Goal: Information Seeking & Learning: Understand process/instructions

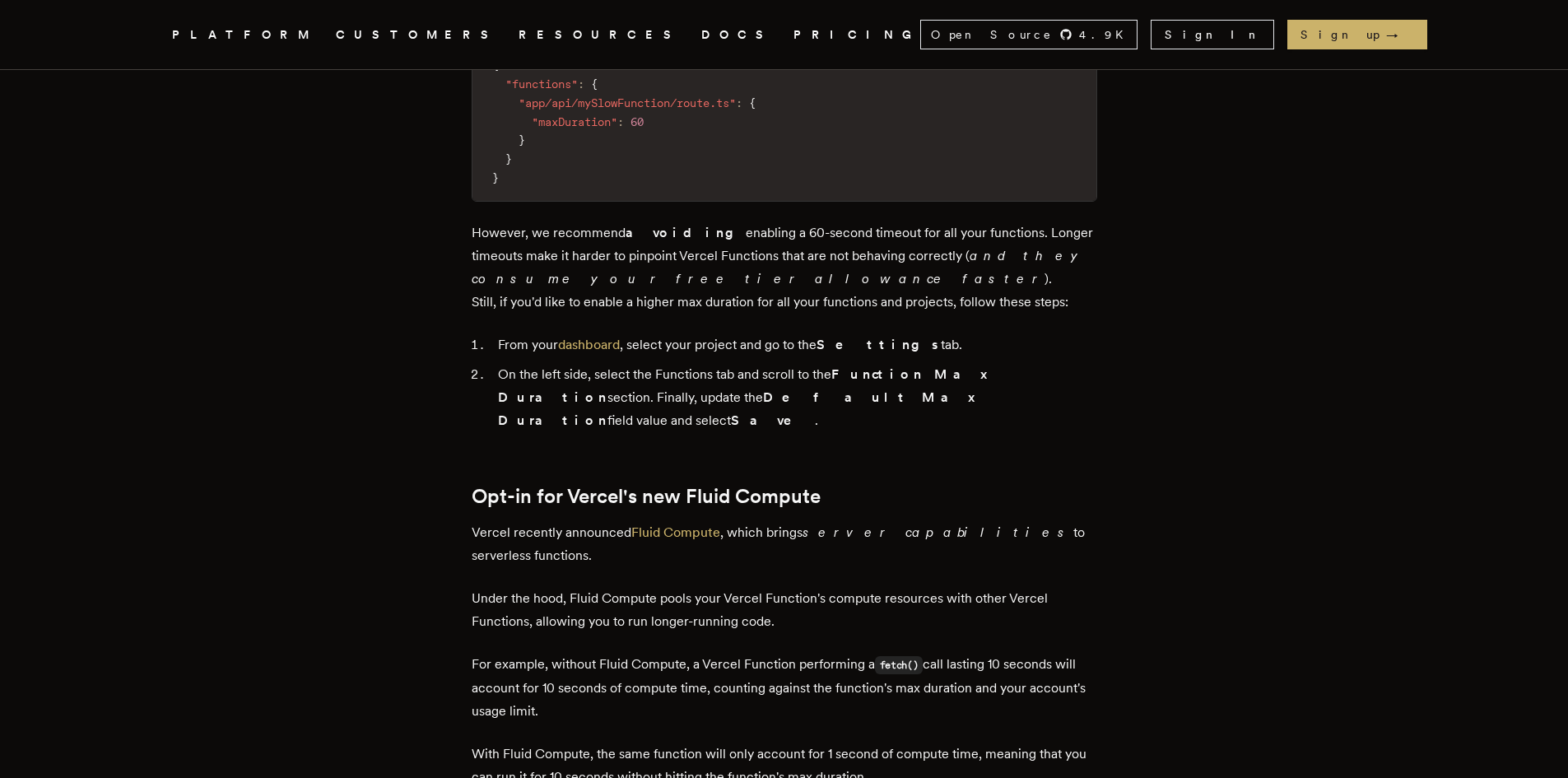
scroll to position [1234, 0]
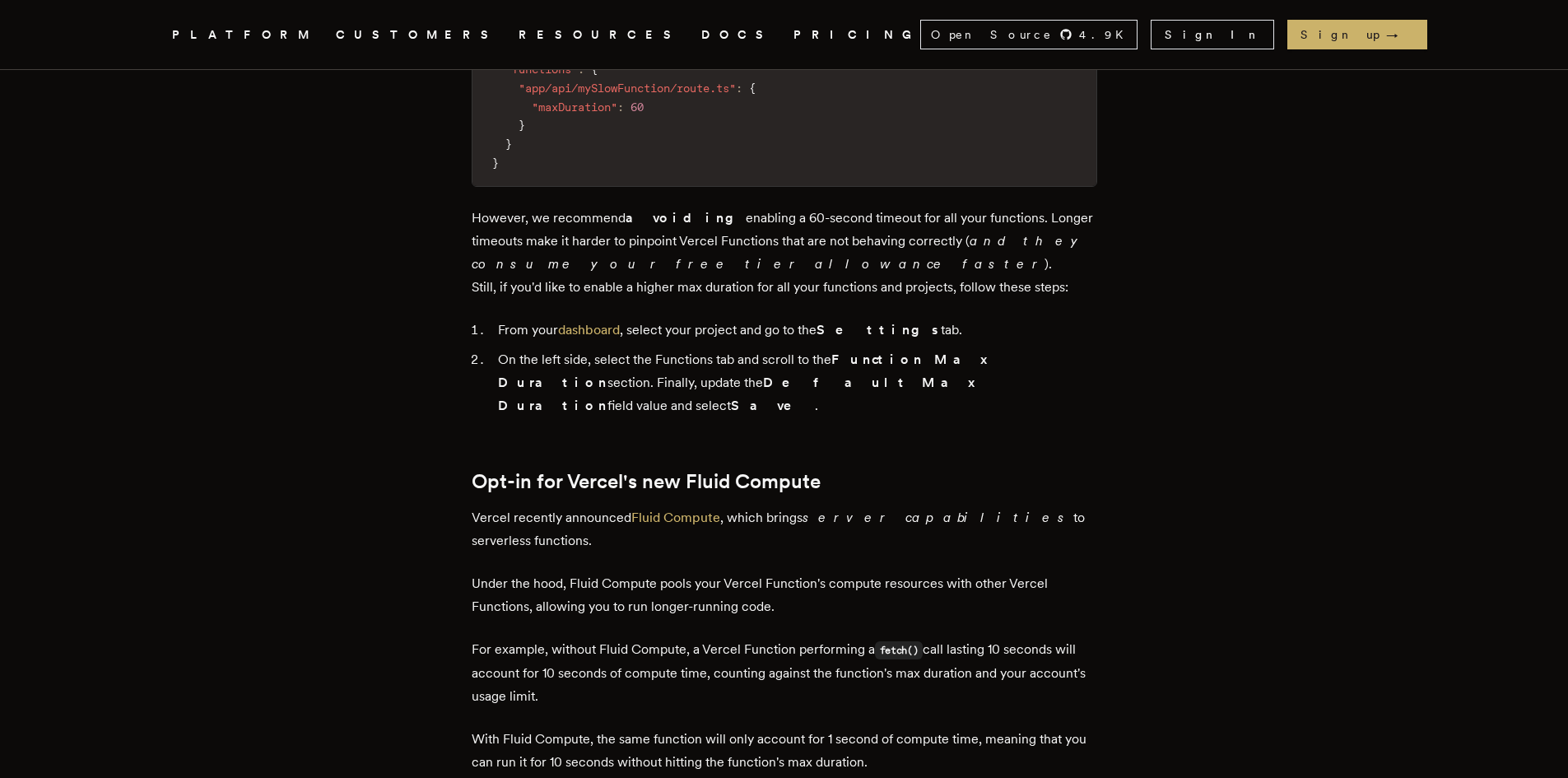
click at [600, 348] on li "On the left side, select the Functions tab and scroll to the Function Max Durat…" at bounding box center [795, 382] width 604 height 69
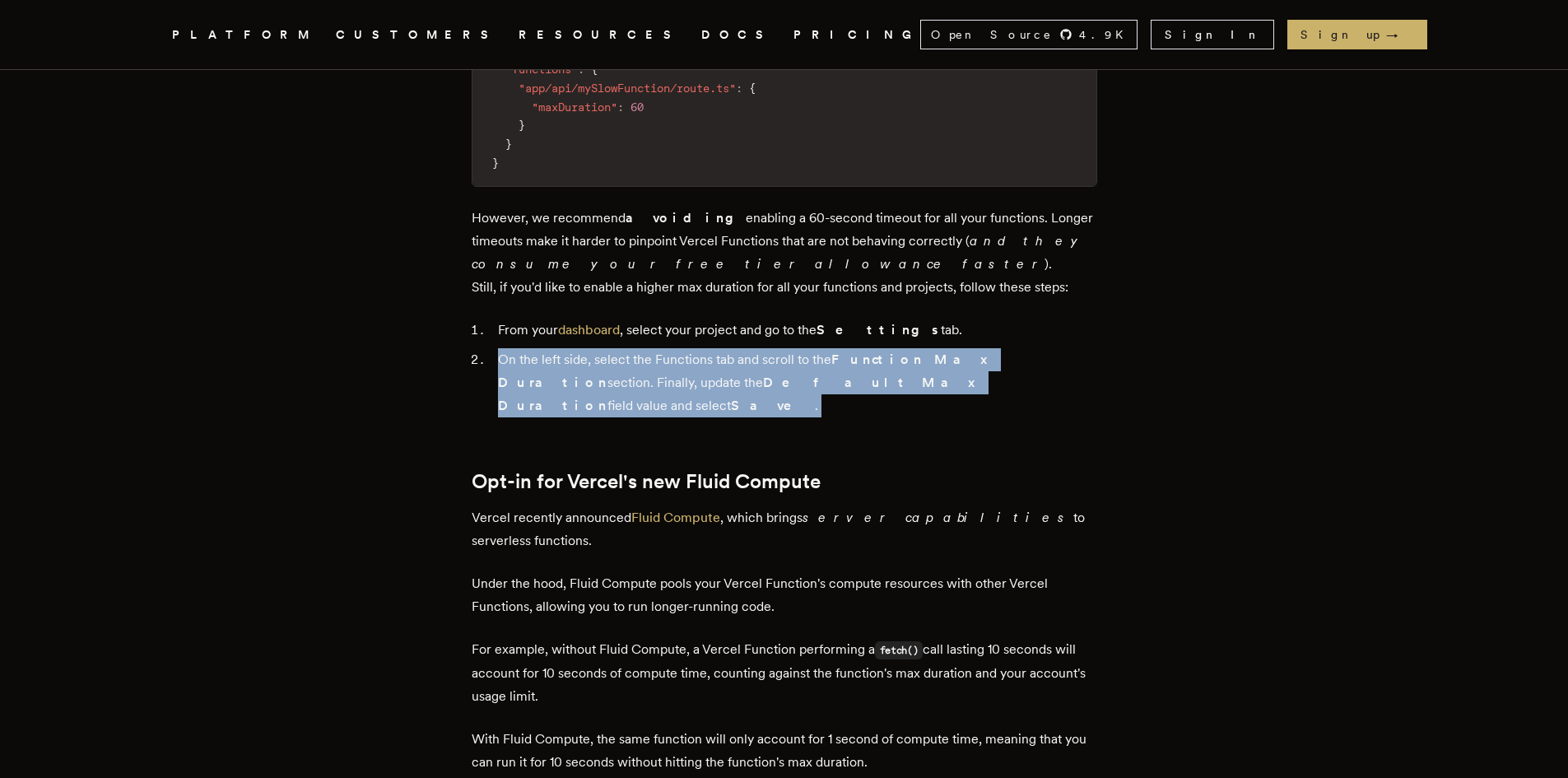
click at [600, 348] on li "On the left side, select the Functions tab and scroll to the Function Max Durat…" at bounding box center [795, 382] width 604 height 69
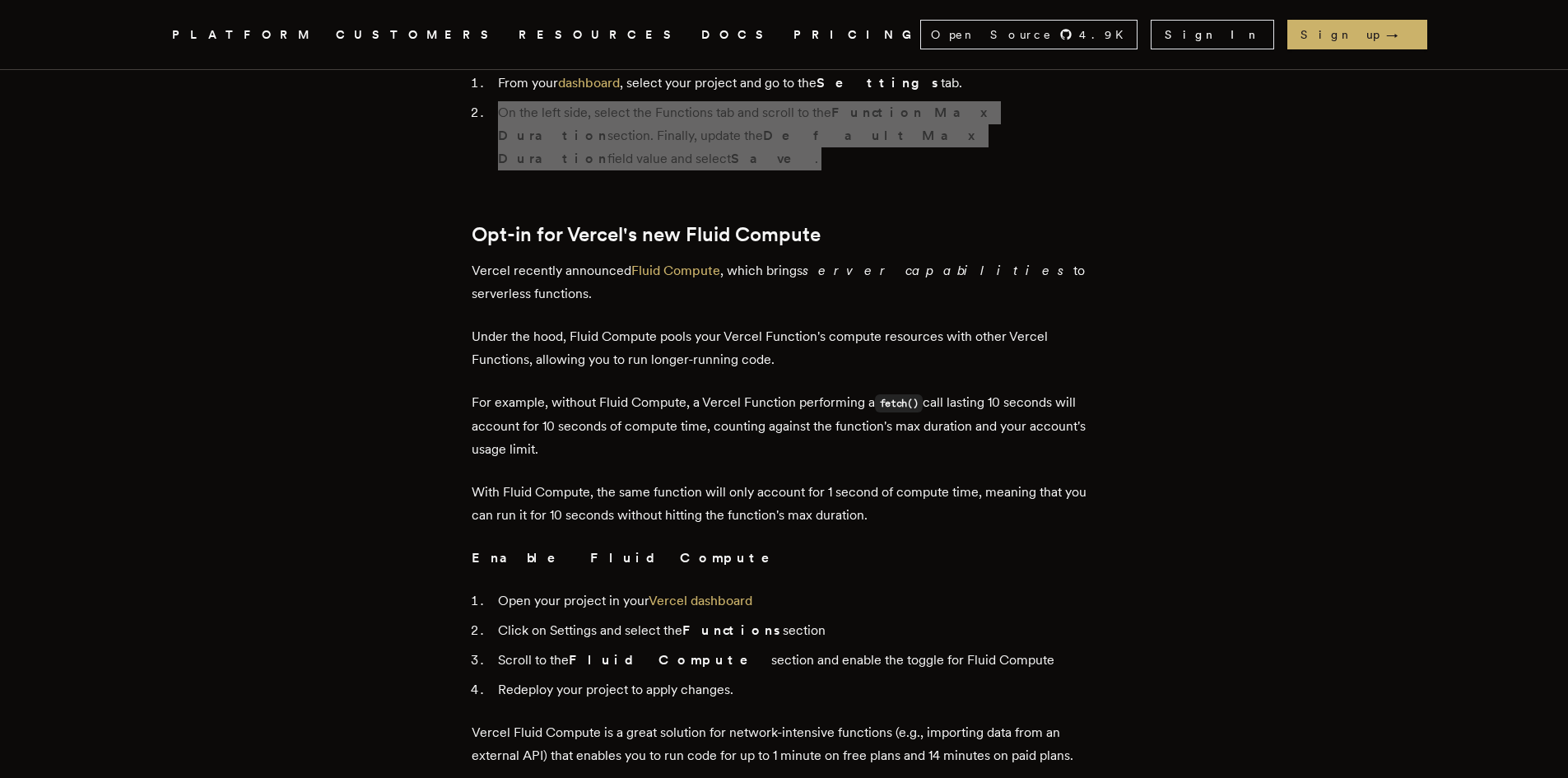
scroll to position [1893, 0]
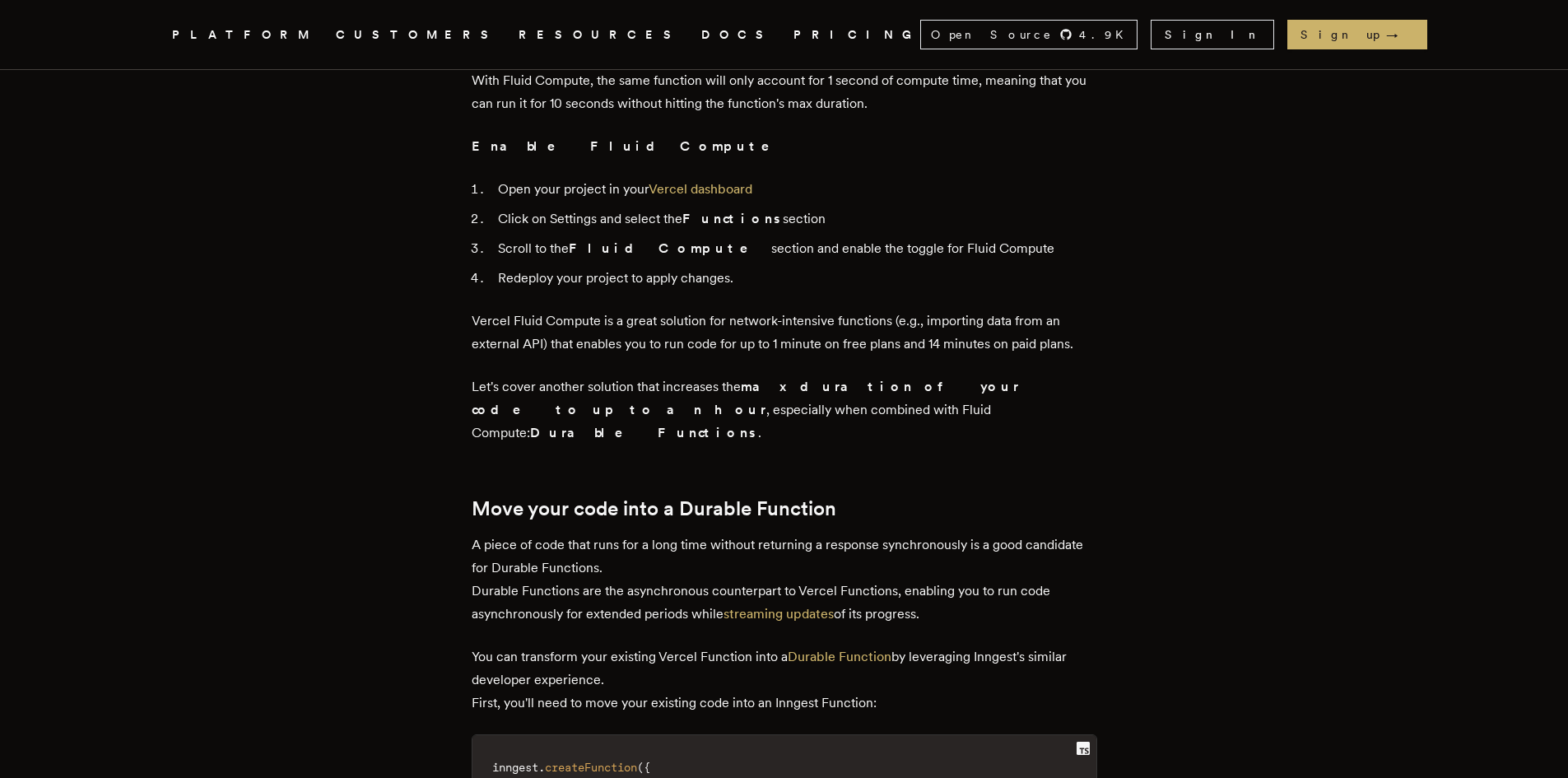
click at [642, 497] on h2 "Move your code into a Durable Function" at bounding box center [784, 509] width 625 height 23
click at [730, 497] on h2 "Move your code into a Durable Function" at bounding box center [784, 509] width 625 height 23
click at [792, 497] on h2 "Move your code into a Durable Function" at bounding box center [784, 509] width 625 height 23
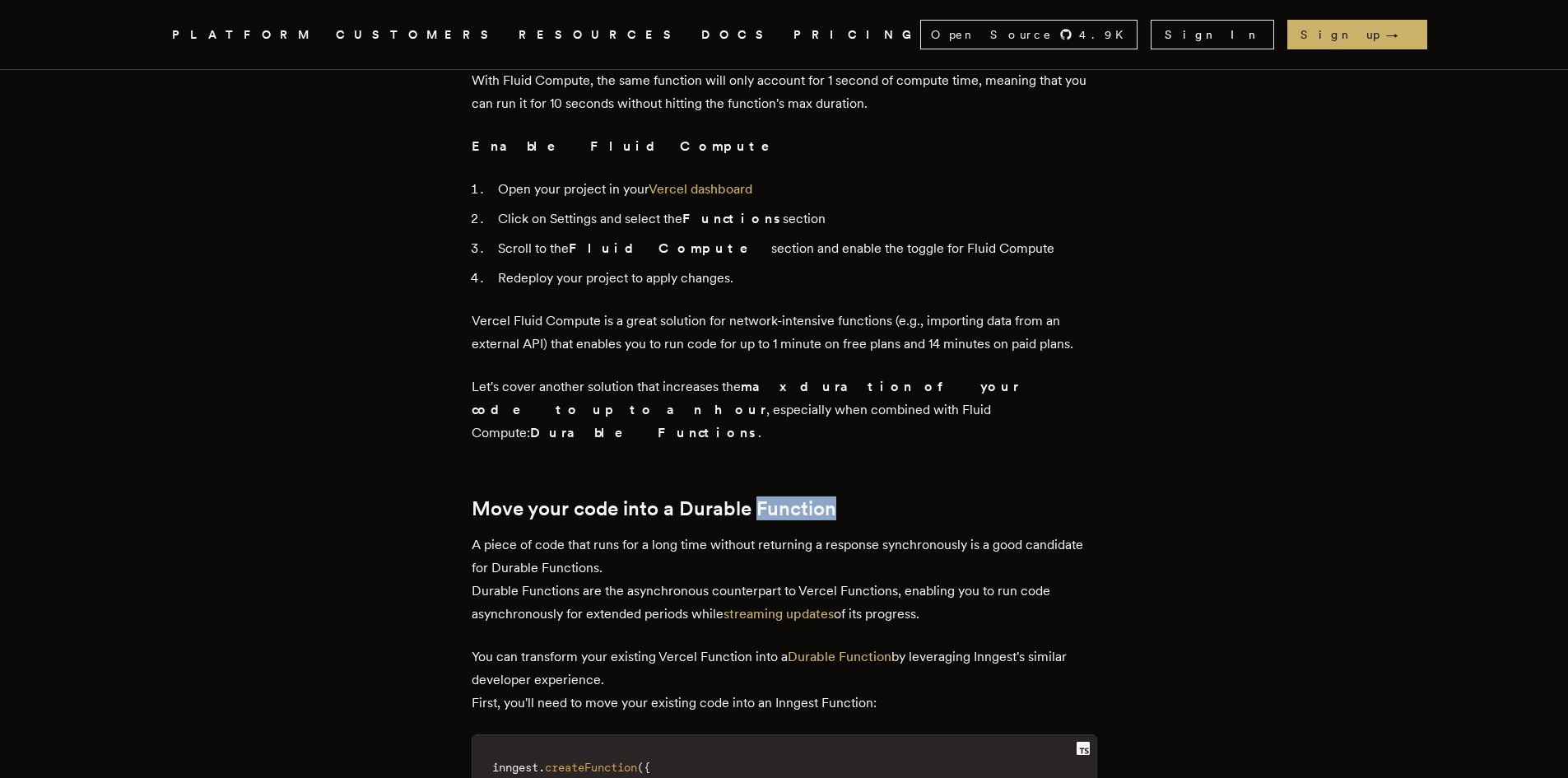
click at [792, 497] on h2 "Move your code into a Durable Function" at bounding box center [784, 509] width 625 height 23
click at [496, 533] on p "A piece of code that runs for a long time without returning a response synchron…" at bounding box center [784, 579] width 625 height 92
click at [736, 533] on p "A piece of code that runs for a long time without returning a response synchron…" at bounding box center [784, 579] width 625 height 92
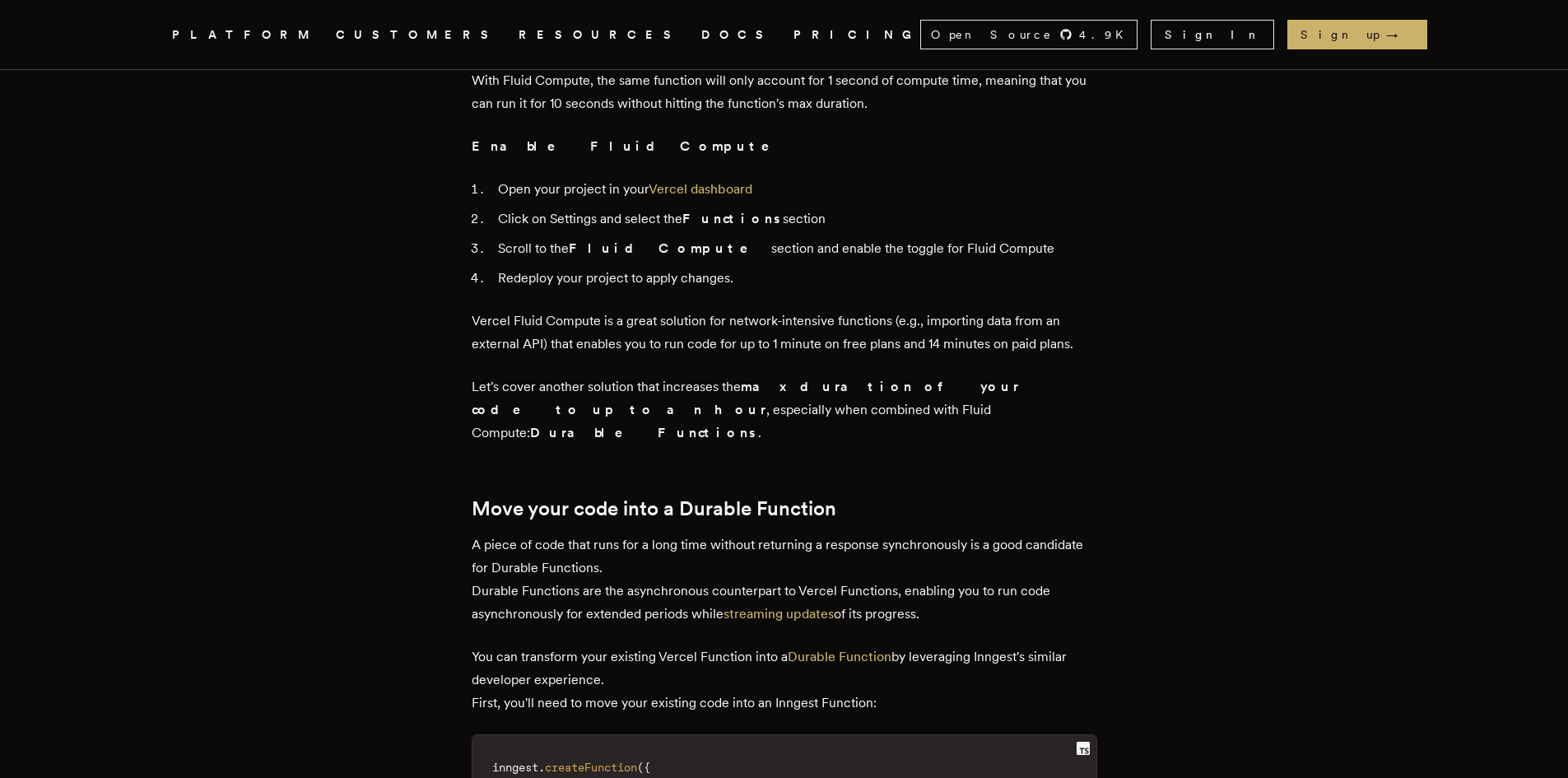
click at [886, 533] on p "A piece of code that runs for a long time without returning a response synchron…" at bounding box center [784, 579] width 625 height 92
click at [1000, 533] on p "A piece of code that runs for a long time without returning a response synchron…" at bounding box center [784, 579] width 625 height 92
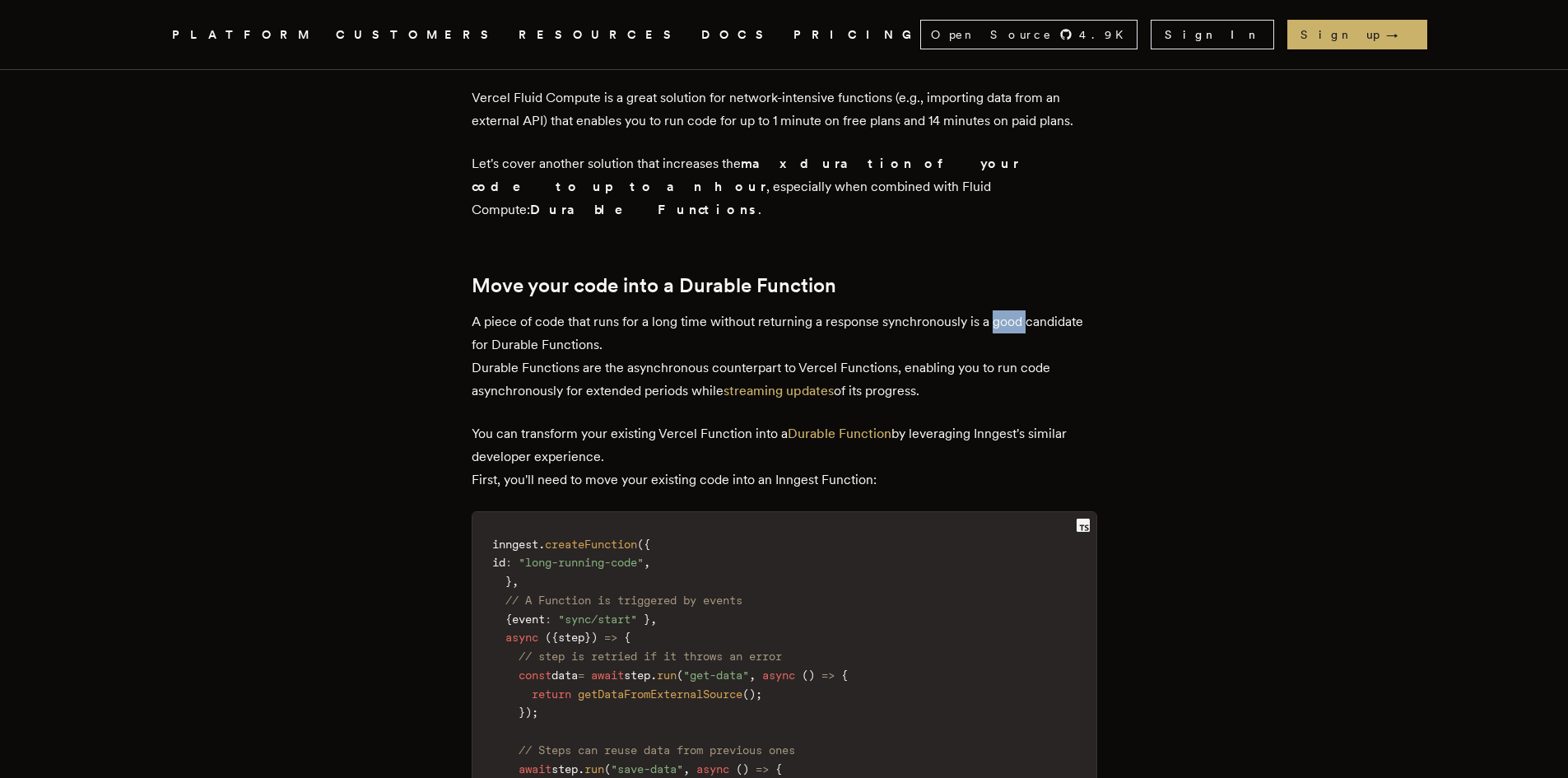
scroll to position [2140, 0]
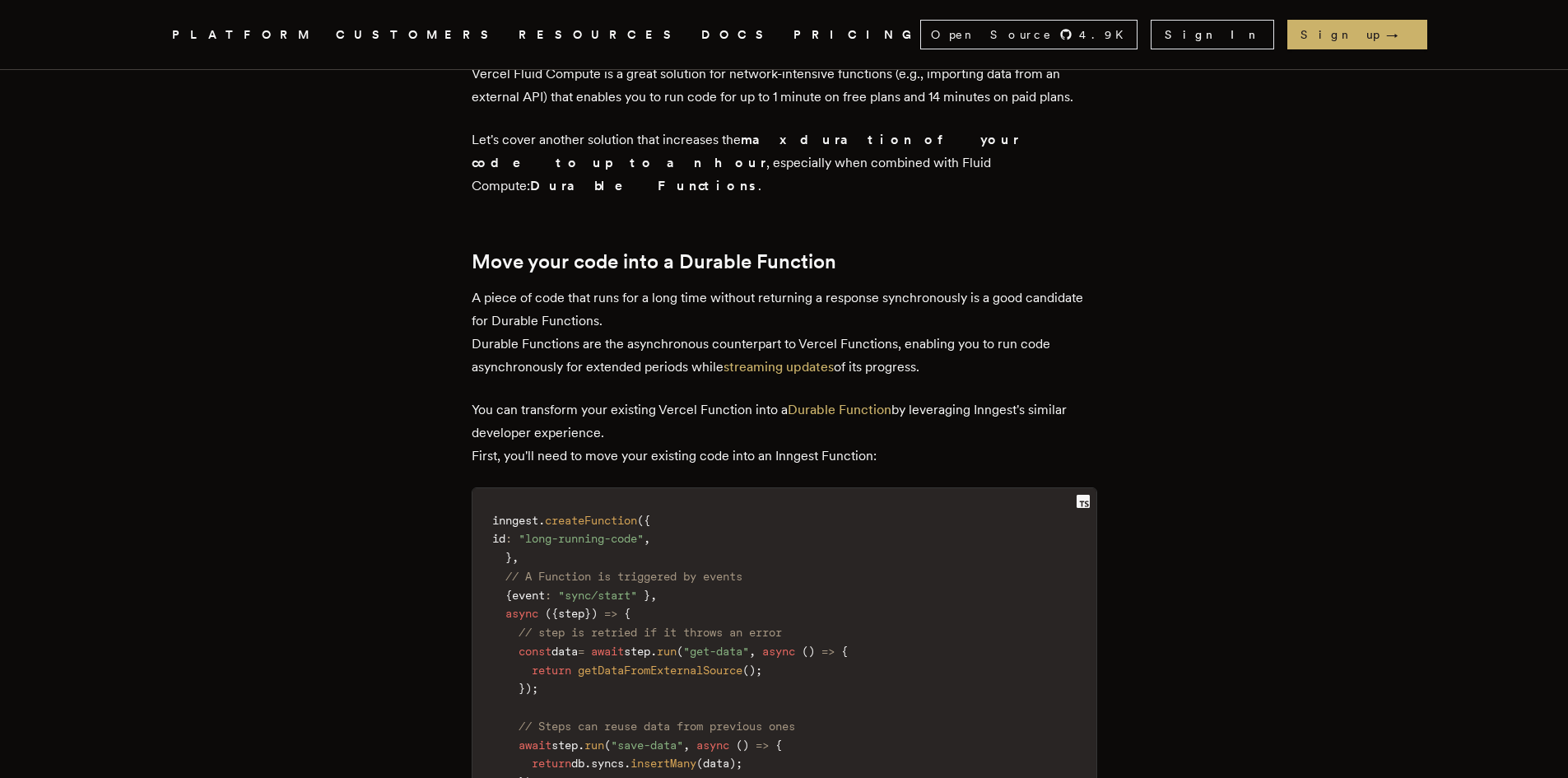
click at [510, 287] on p "A piece of code that runs for a long time without returning a response synchron…" at bounding box center [784, 332] width 625 height 92
click at [526, 287] on p "A piece of code that runs for a long time without returning a response synchron…" at bounding box center [784, 332] width 625 height 92
click at [607, 287] on p "A piece of code that runs for a long time without returning a response synchron…" at bounding box center [784, 332] width 625 height 92
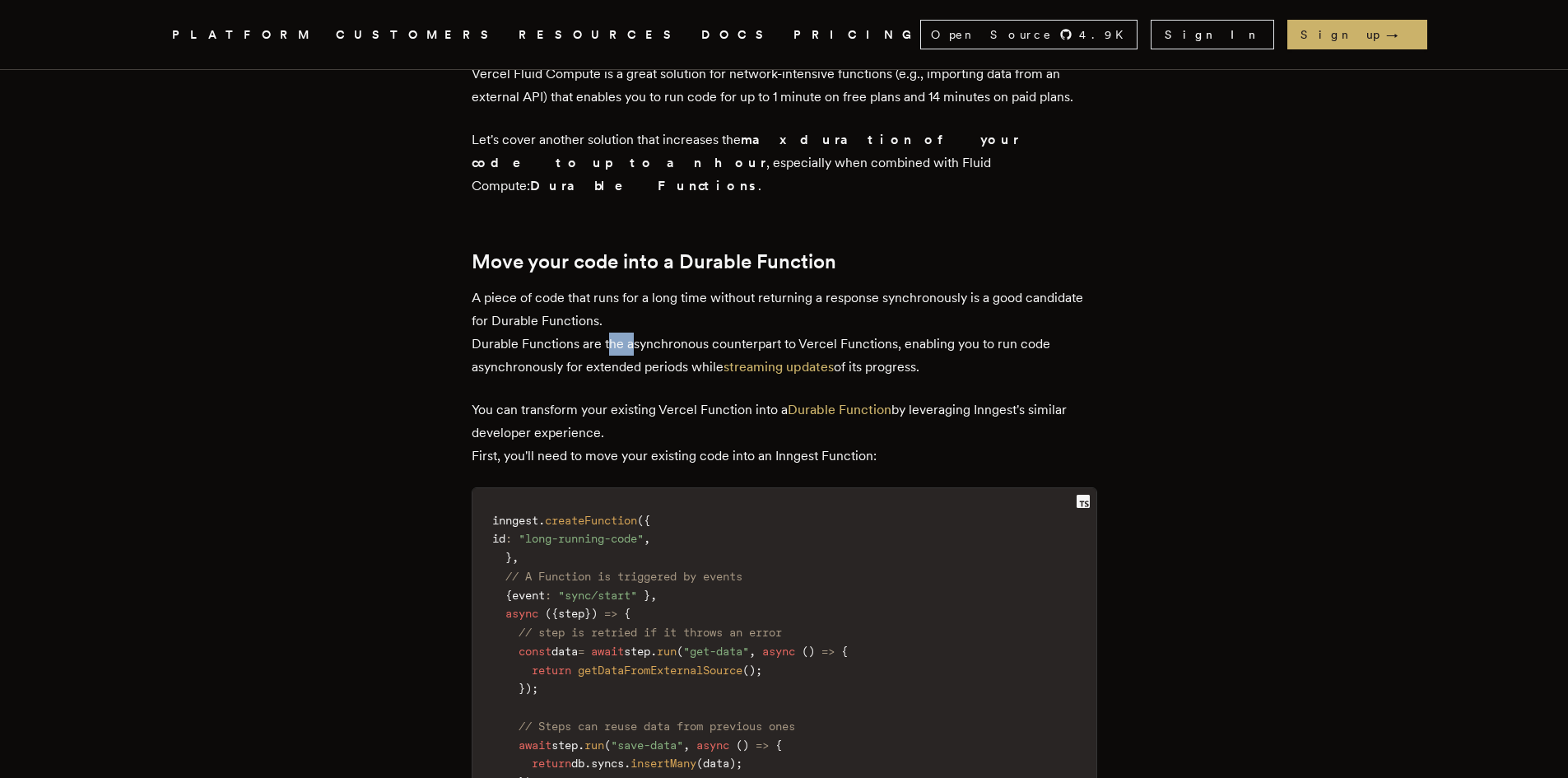
click at [607, 287] on p "A piece of code that runs for a long time without returning a response synchron…" at bounding box center [784, 332] width 625 height 92
click at [741, 287] on p "A piece of code that runs for a long time without returning a response synchron…" at bounding box center [784, 332] width 625 height 92
click at [814, 287] on p "A piece of code that runs for a long time without returning a response synchron…" at bounding box center [784, 332] width 625 height 92
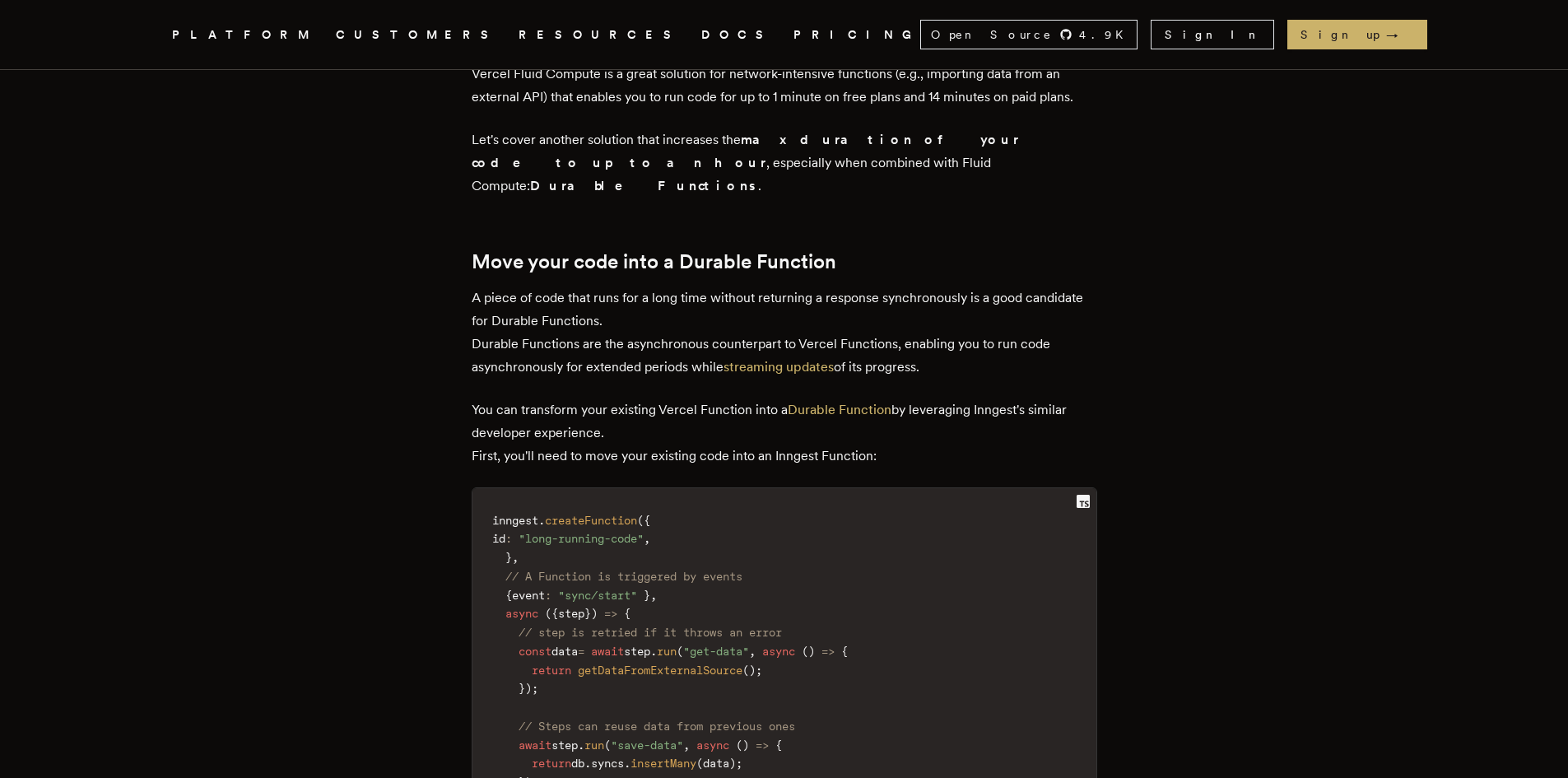
click at [895, 287] on p "A piece of code that runs for a long time without returning a response synchron…" at bounding box center [784, 332] width 625 height 92
click at [975, 287] on p "A piece of code that runs for a long time without returning a response synchron…" at bounding box center [784, 332] width 625 height 92
click at [1045, 287] on p "A piece of code that runs for a long time without returning a response synchron…" at bounding box center [784, 332] width 625 height 92
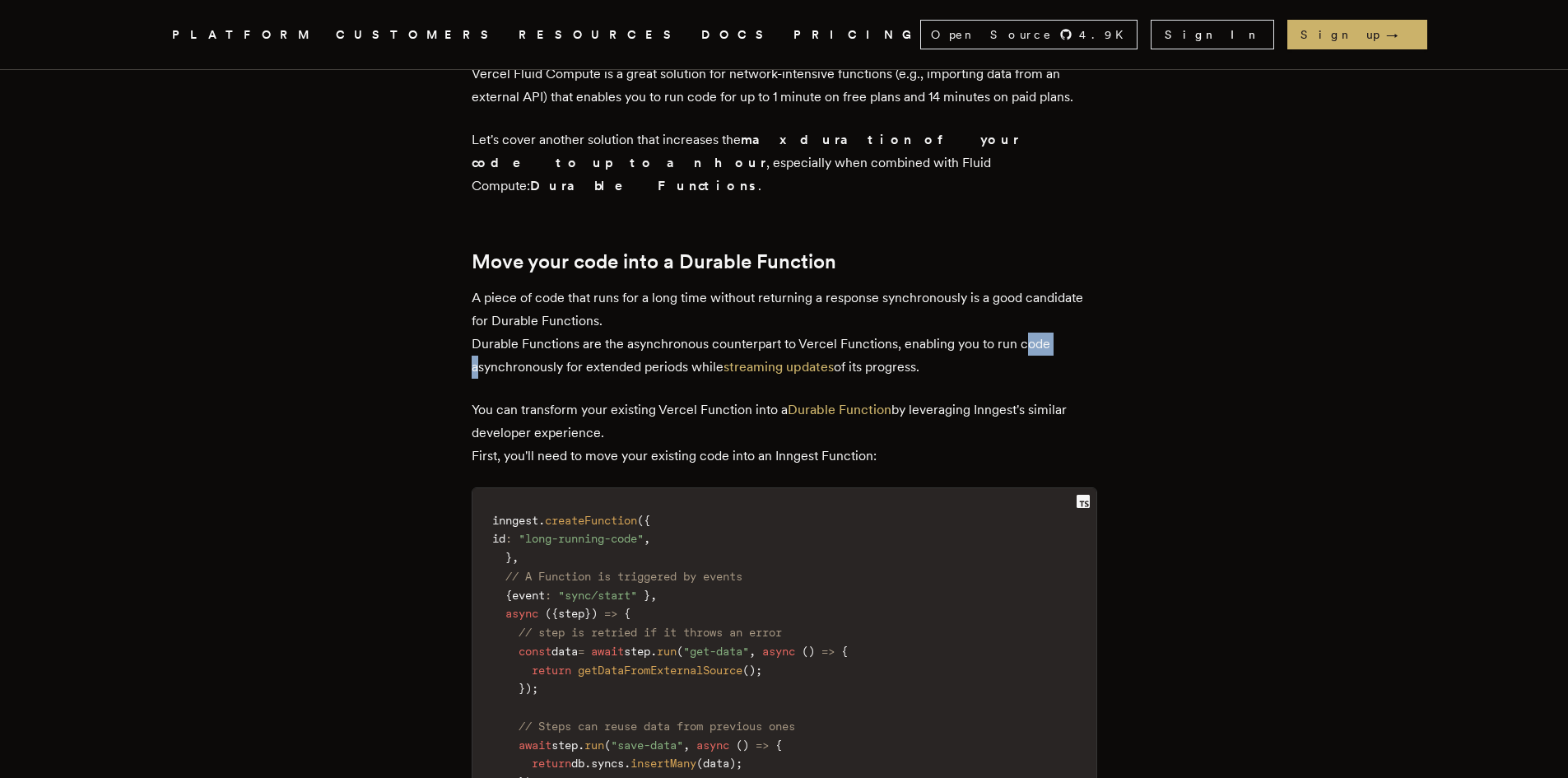
click at [1045, 287] on p "A piece of code that runs for a long time without returning a response synchron…" at bounding box center [784, 332] width 625 height 92
click at [531, 287] on p "A piece of code that runs for a long time without returning a response synchron…" at bounding box center [784, 332] width 625 height 92
click at [627, 287] on p "A piece of code that runs for a long time without returning a response synchron…" at bounding box center [784, 332] width 625 height 92
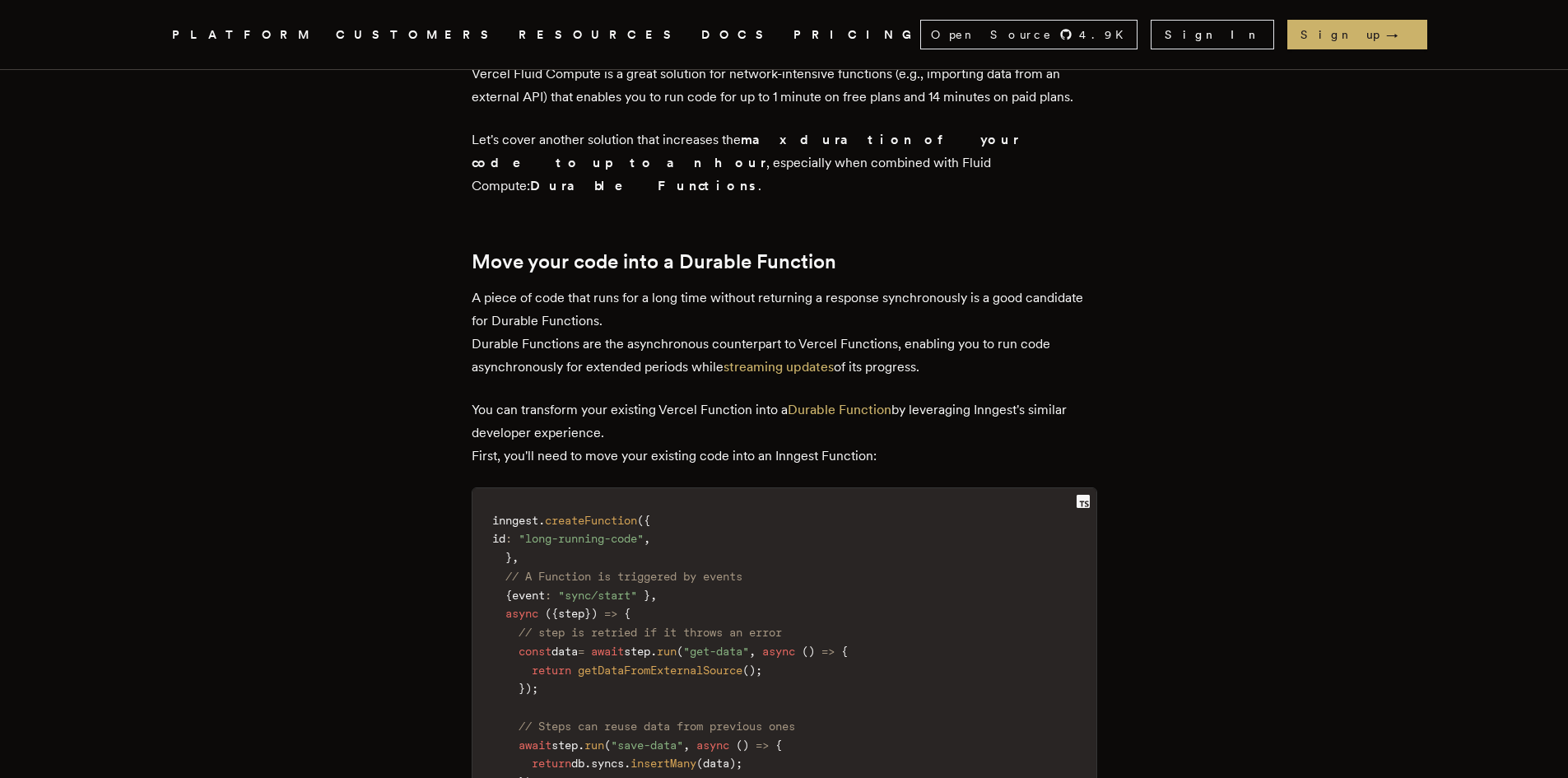
click at [671, 287] on p "A piece of code that runs for a long time without returning a response synchron…" at bounding box center [784, 332] width 625 height 92
click at [689, 287] on p "A piece of code that runs for a long time without returning a response synchron…" at bounding box center [784, 332] width 625 height 92
click at [882, 287] on p "A piece of code that runs for a long time without returning a response synchron…" at bounding box center [784, 332] width 625 height 92
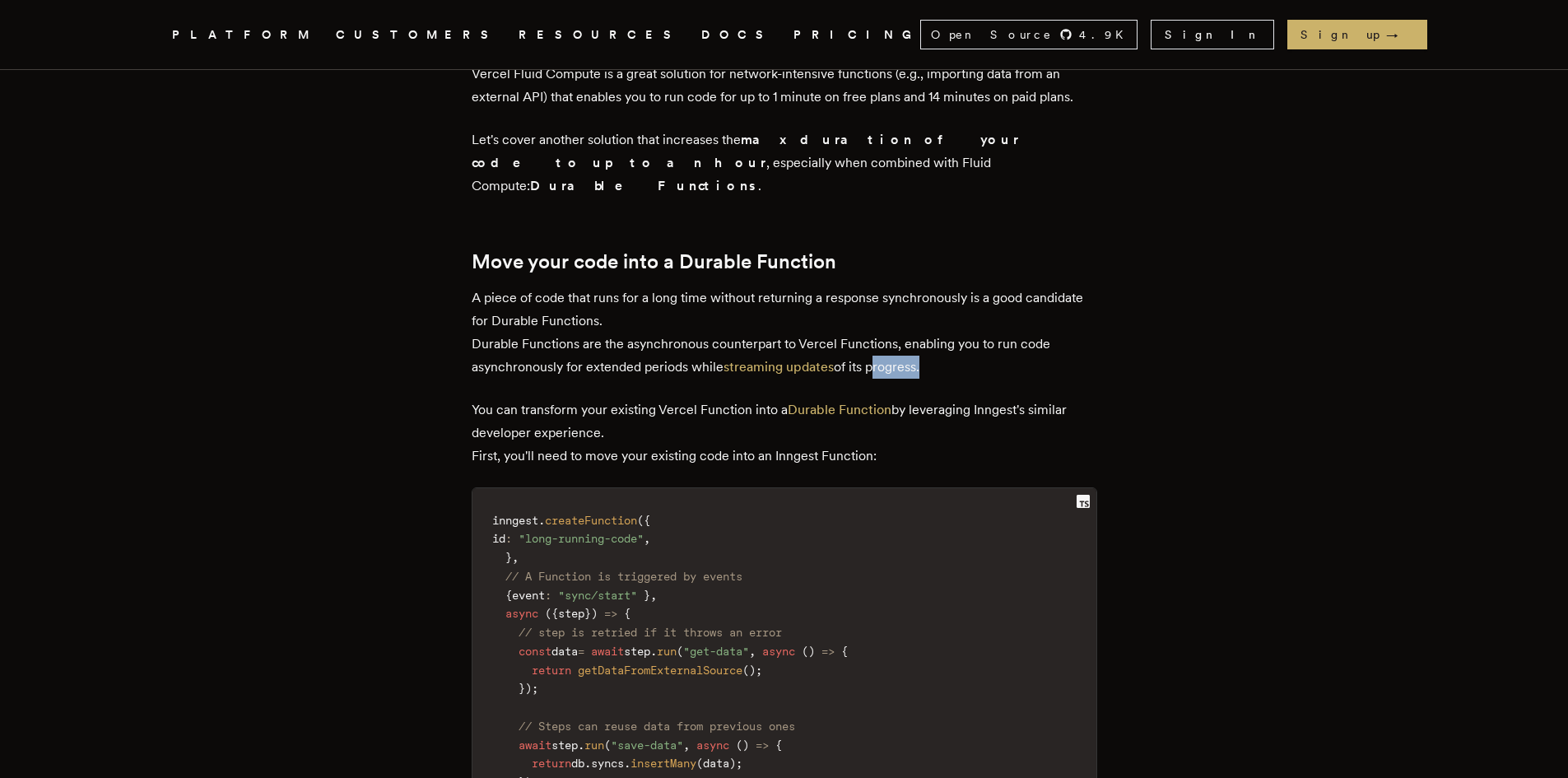
click at [882, 287] on p "A piece of code that runs for a long time without returning a response synchron…" at bounding box center [784, 332] width 625 height 92
click at [494, 398] on p "You can transform your existing Vercel Function into a Durable Function by leve…" at bounding box center [784, 433] width 625 height 69
click at [543, 398] on p "You can transform your existing Vercel Function into a Durable Function by leve…" at bounding box center [784, 433] width 625 height 69
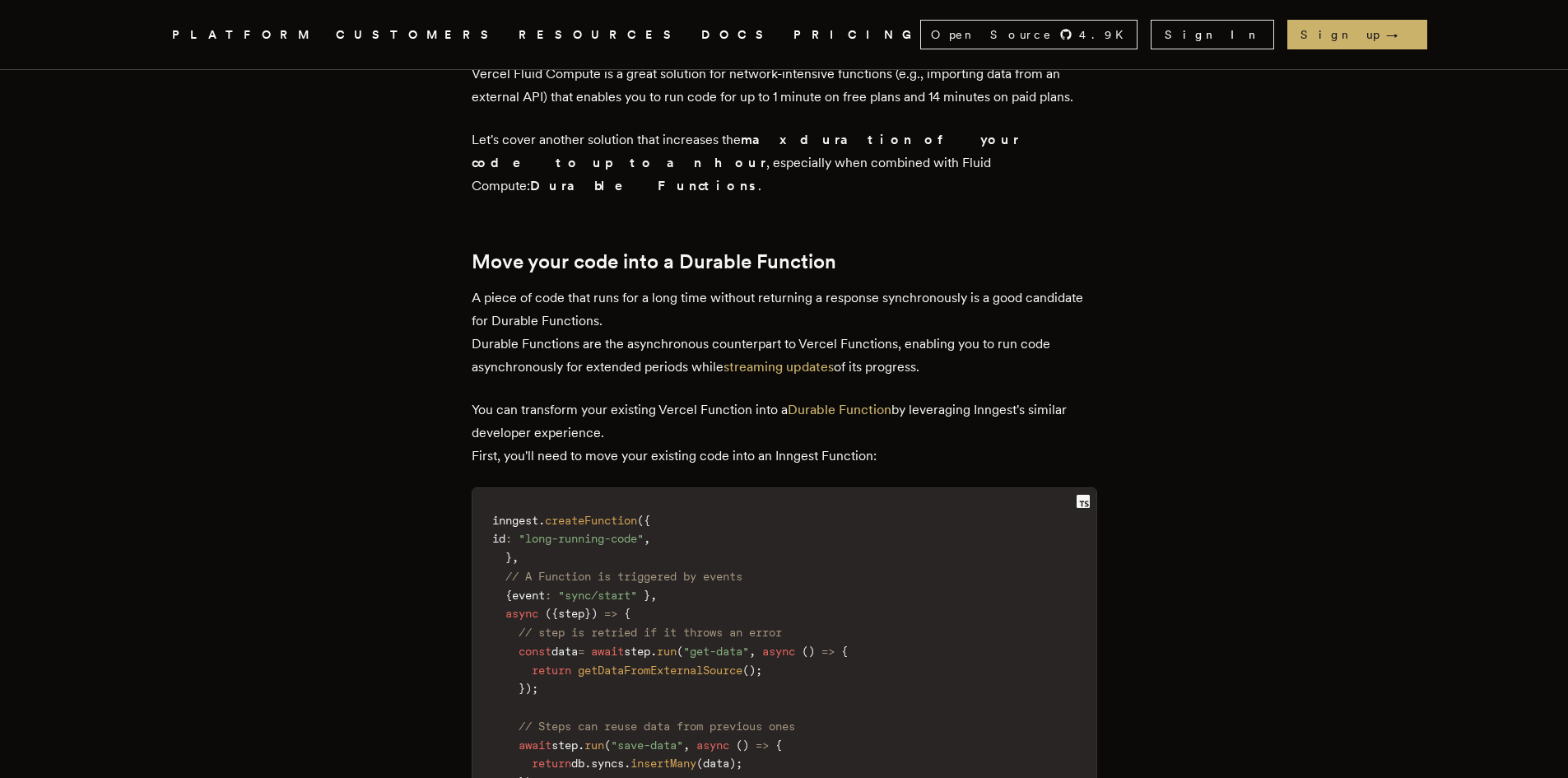
click at [483, 398] on p "You can transform your existing Vercel Function into a Durable Function by leve…" at bounding box center [784, 433] width 625 height 69
click at [535, 398] on p "You can transform your existing Vercel Function into a Durable Function by leve…" at bounding box center [784, 433] width 625 height 69
click at [574, 398] on p "You can transform your existing Vercel Function into a Durable Function by leve…" at bounding box center [784, 433] width 625 height 69
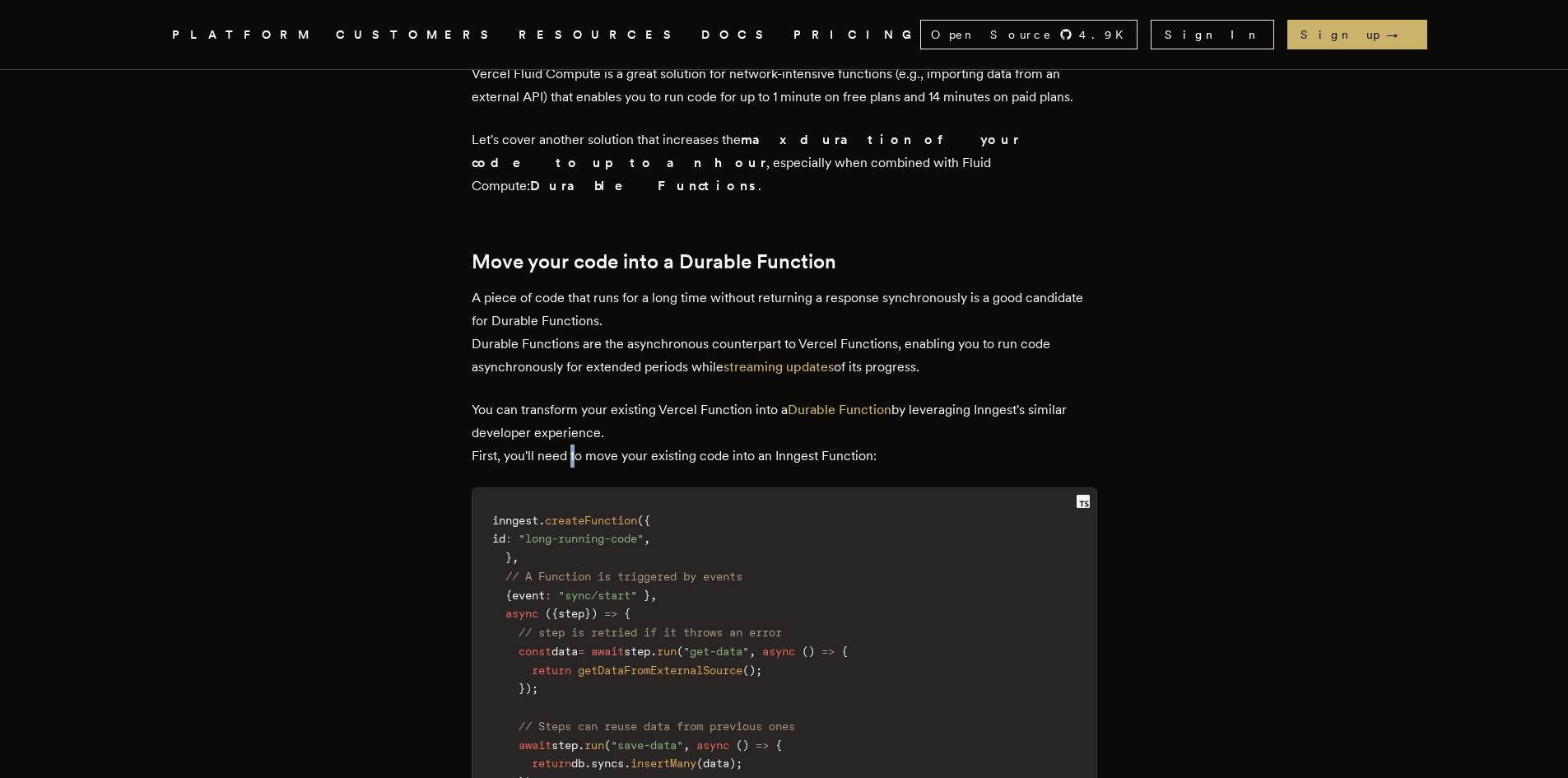
click at [574, 398] on p "You can transform your existing Vercel Function into a Durable Function by leve…" at bounding box center [784, 433] width 625 height 69
click at [608, 398] on p "You can transform your existing Vercel Function into a Durable Function by leve…" at bounding box center [784, 433] width 625 height 69
click at [671, 398] on p "You can transform your existing Vercel Function into a Durable Function by leve…" at bounding box center [784, 433] width 625 height 69
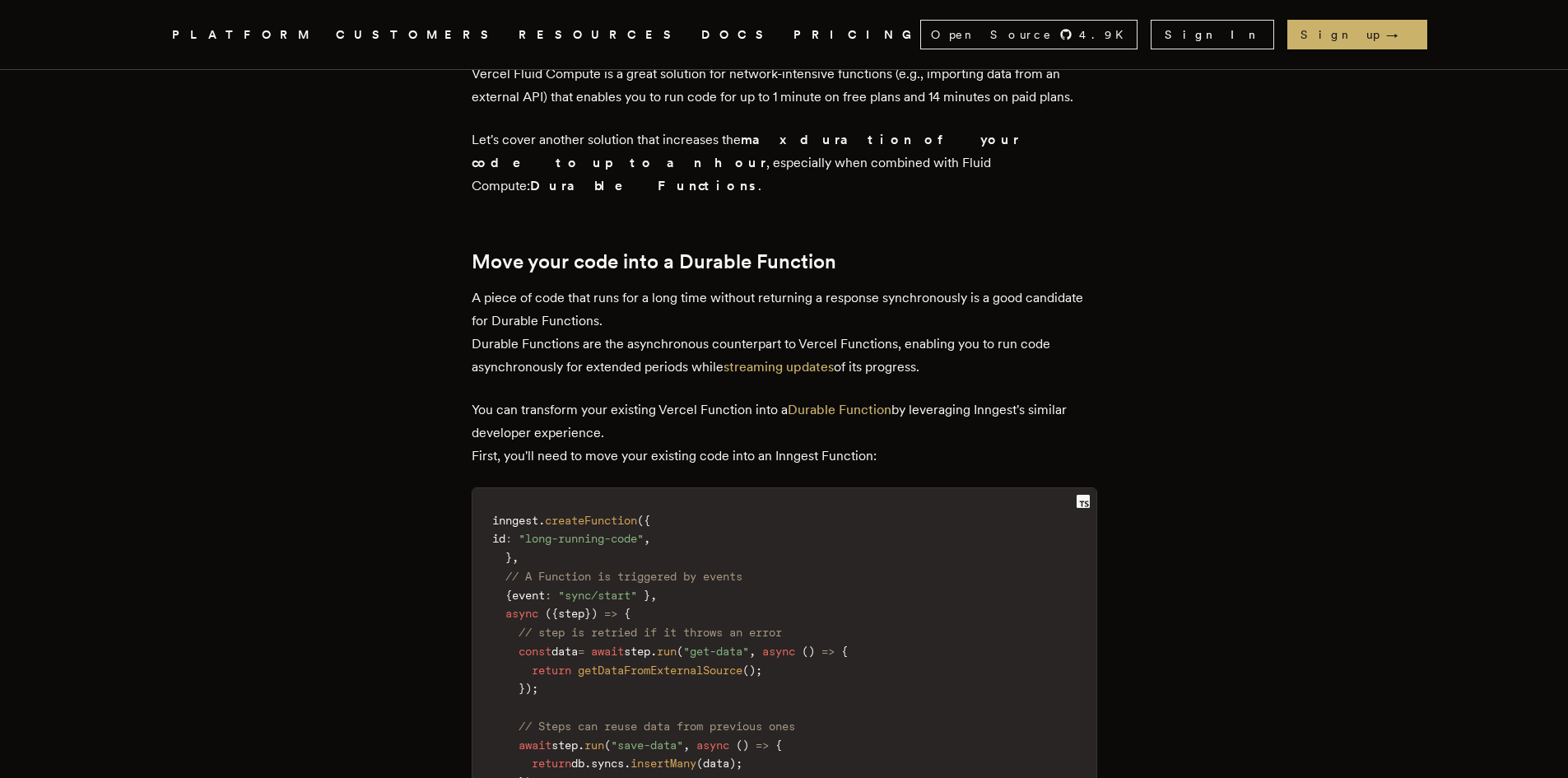
click at [735, 398] on p "You can transform your existing Vercel Function into a Durable Function by leve…" at bounding box center [784, 433] width 625 height 69
click at [818, 398] on p "You can transform your existing Vercel Function into a Durable Function by leve…" at bounding box center [784, 433] width 625 height 69
click at [854, 398] on p "You can transform your existing Vercel Function into a Durable Function by leve…" at bounding box center [784, 433] width 625 height 69
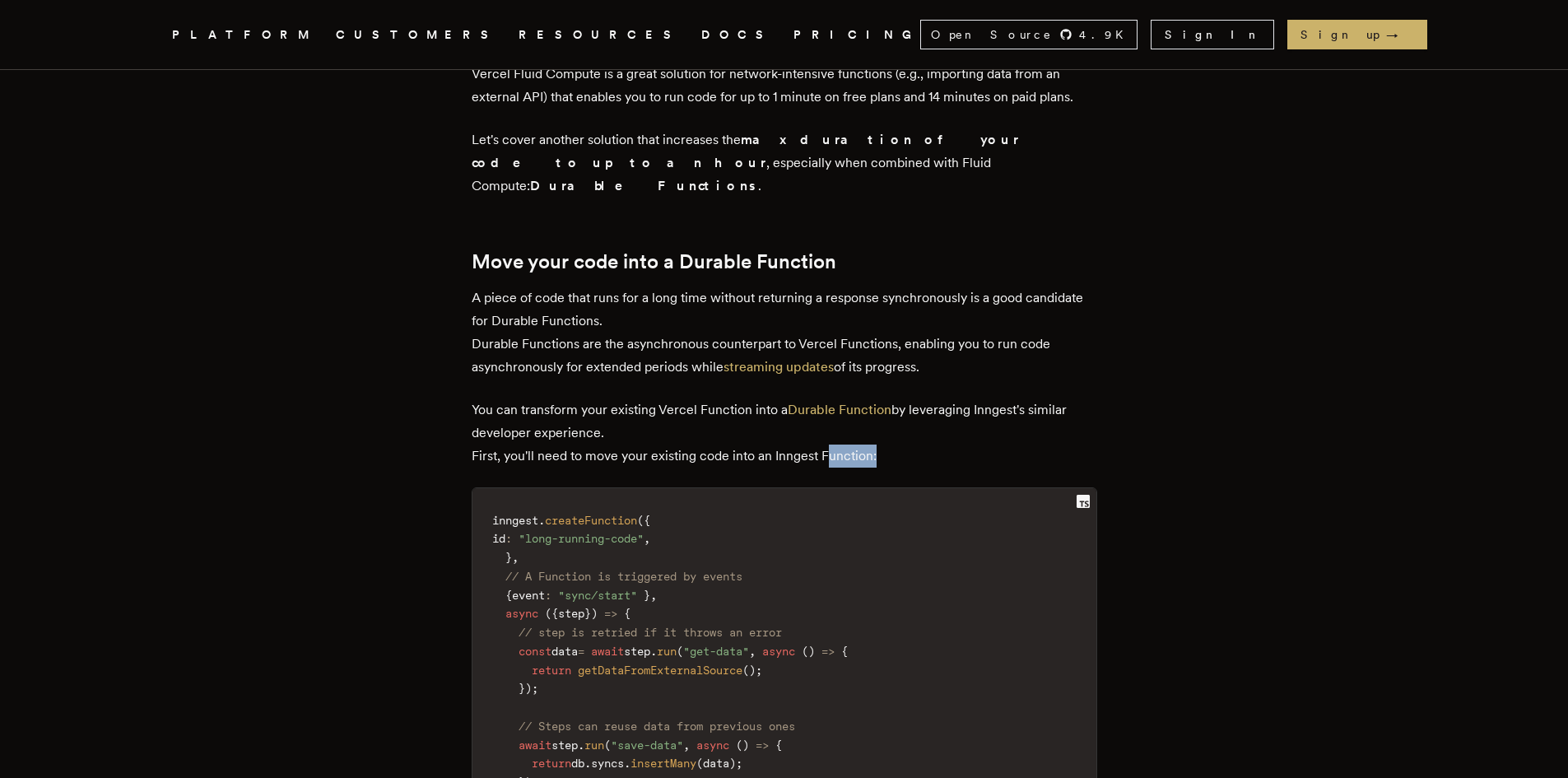
click at [854, 398] on p "You can transform your existing Vercel Function into a Durable Function by leve…" at bounding box center [784, 433] width 625 height 69
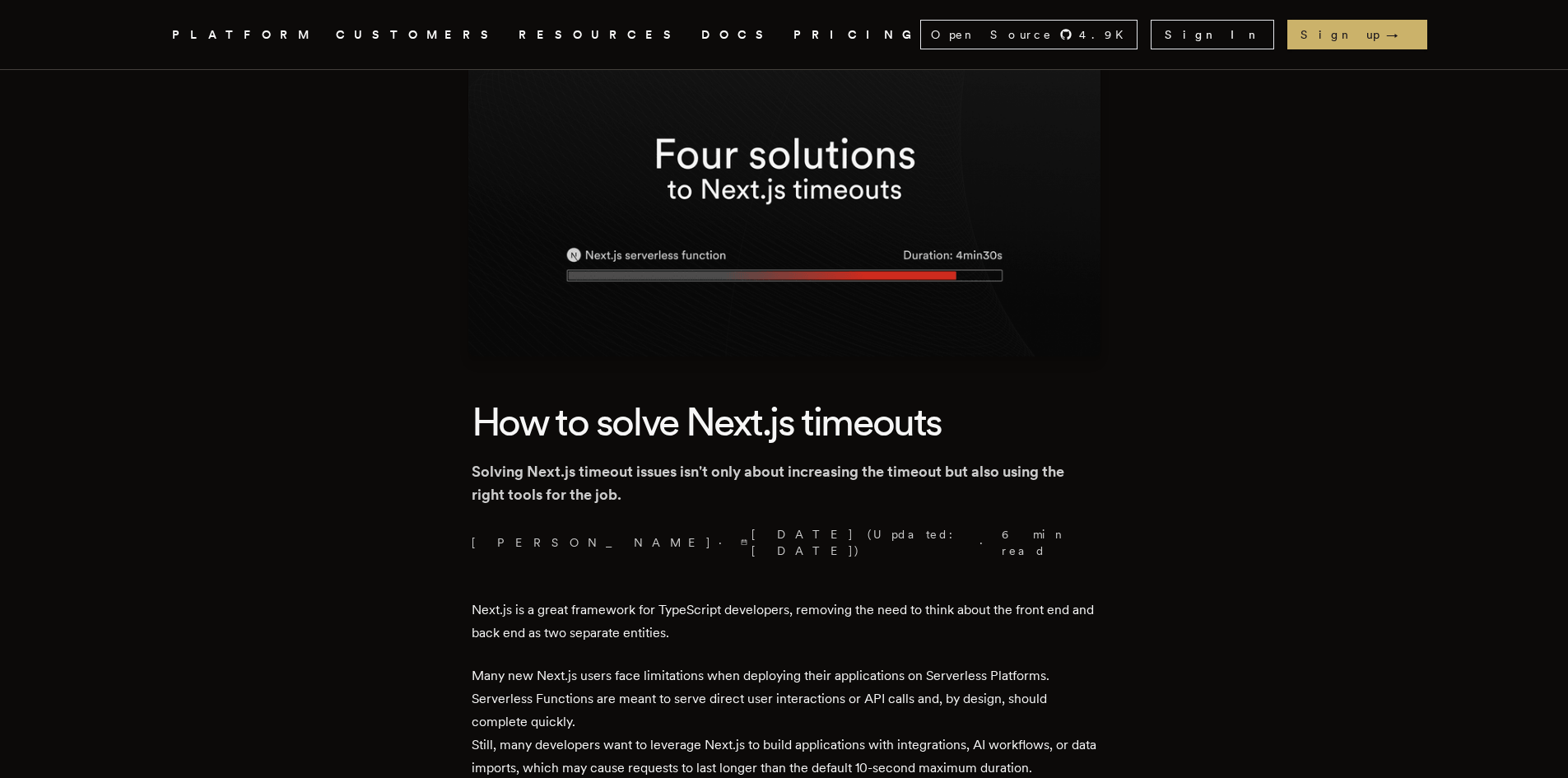
scroll to position [0, 0]
